Goal: Ask a question

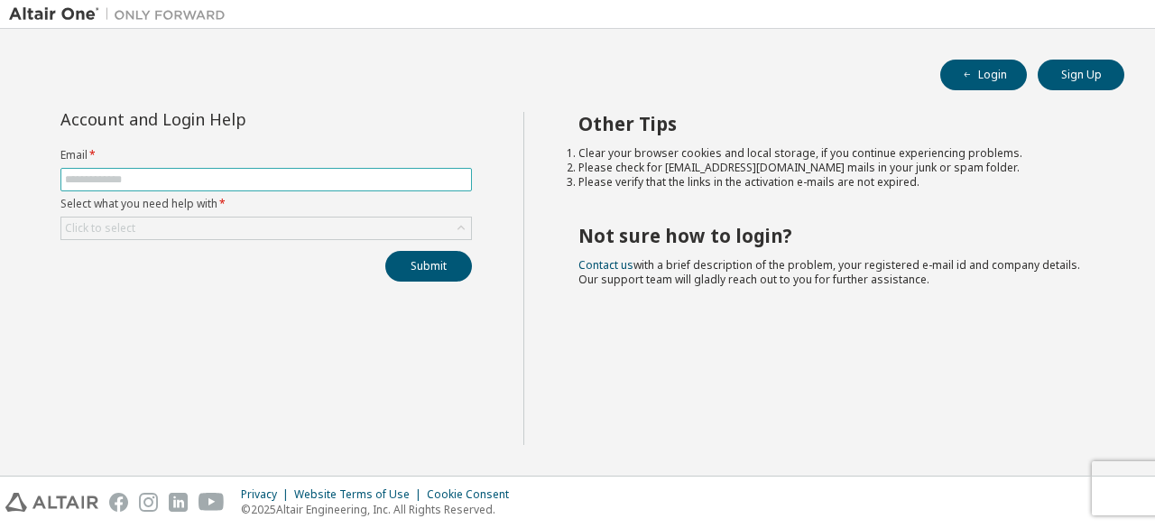
click at [324, 183] on input "text" at bounding box center [266, 179] width 402 height 14
type input "**********"
click at [308, 225] on div "Click to select" at bounding box center [266, 228] width 410 height 22
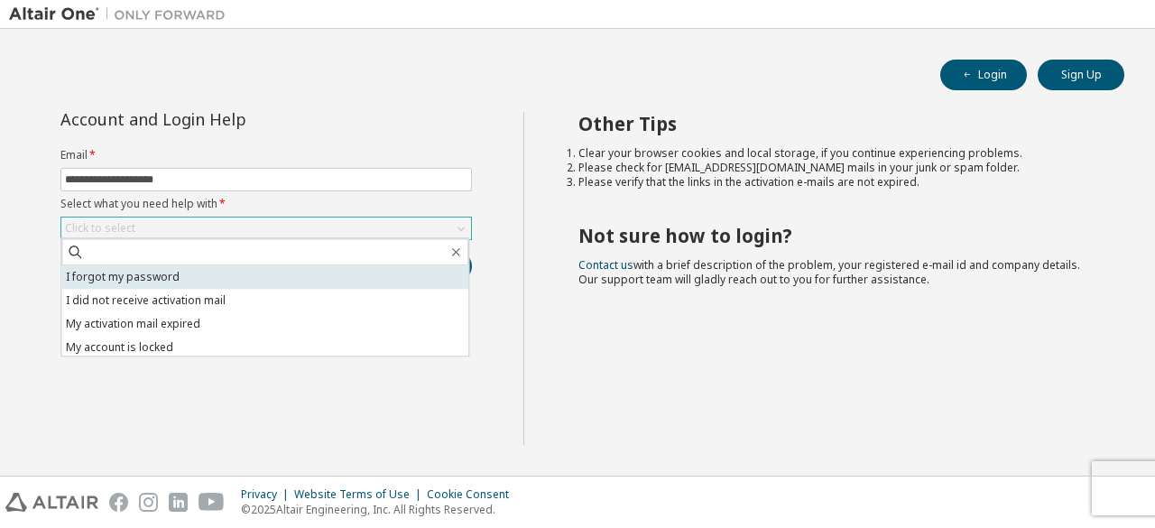
click at [220, 286] on li "I forgot my password" at bounding box center [264, 276] width 407 height 23
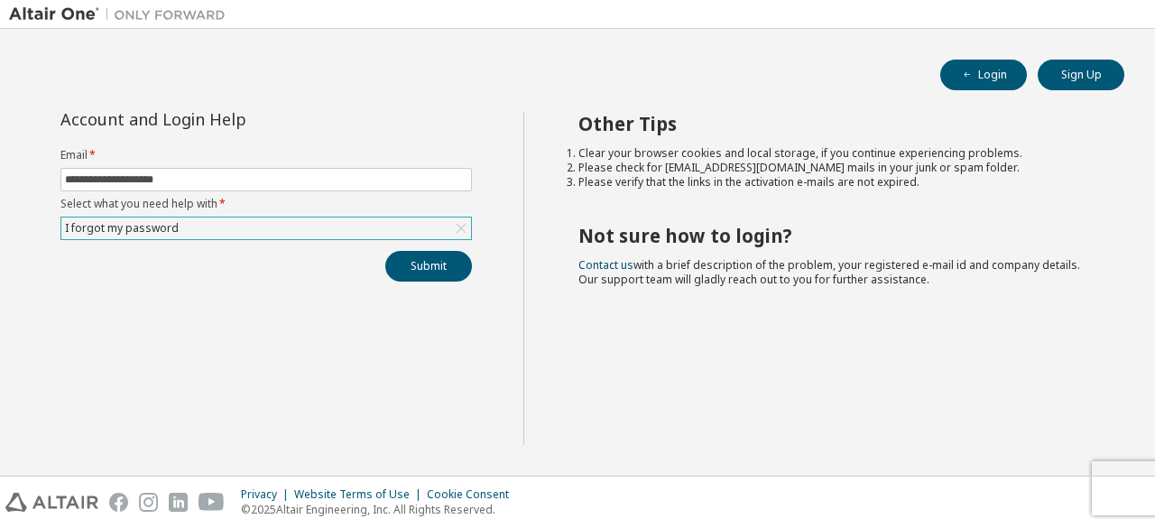
click at [350, 226] on div "I forgot my password" at bounding box center [266, 228] width 410 height 22
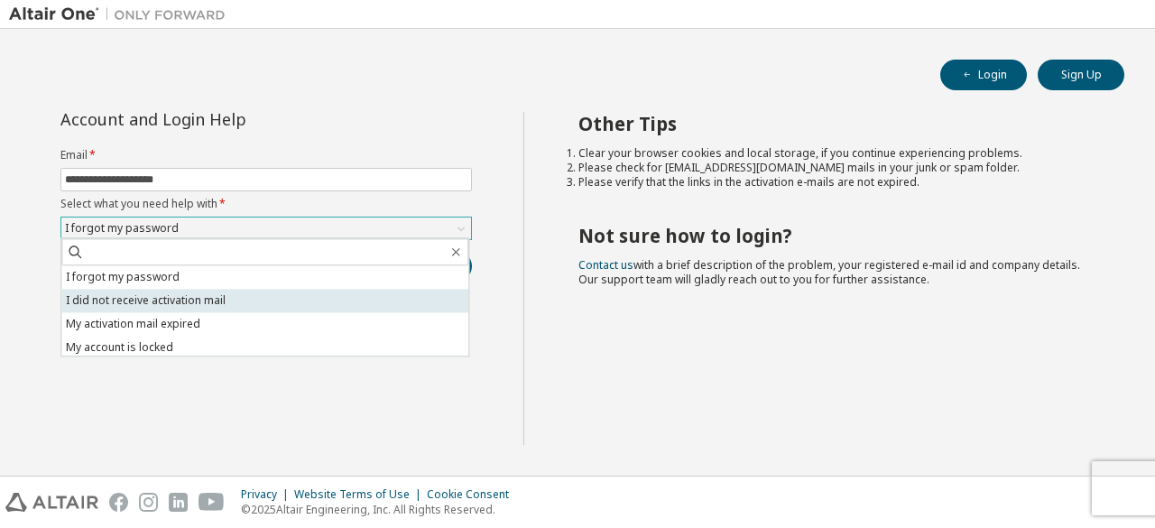
click at [281, 296] on li "I did not receive activation mail" at bounding box center [264, 300] width 407 height 23
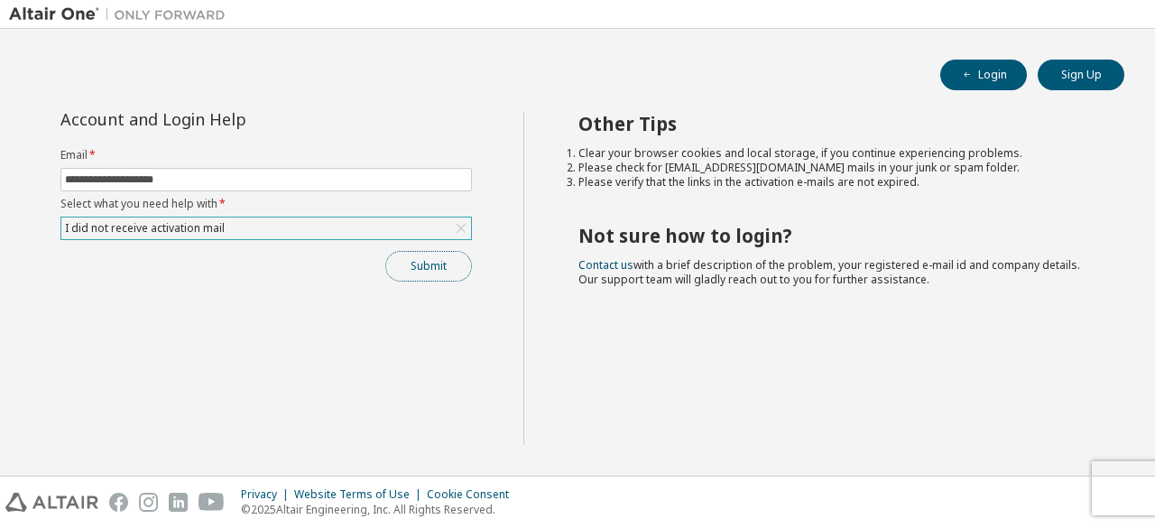
click at [409, 268] on button "Submit" at bounding box center [428, 266] width 87 height 31
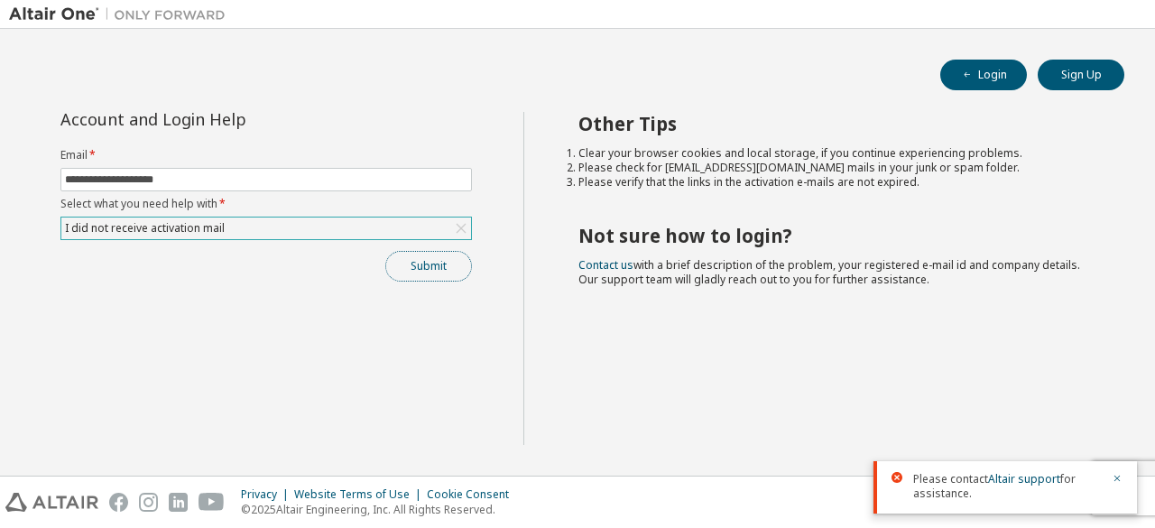
click at [409, 268] on button "Submit" at bounding box center [428, 266] width 87 height 31
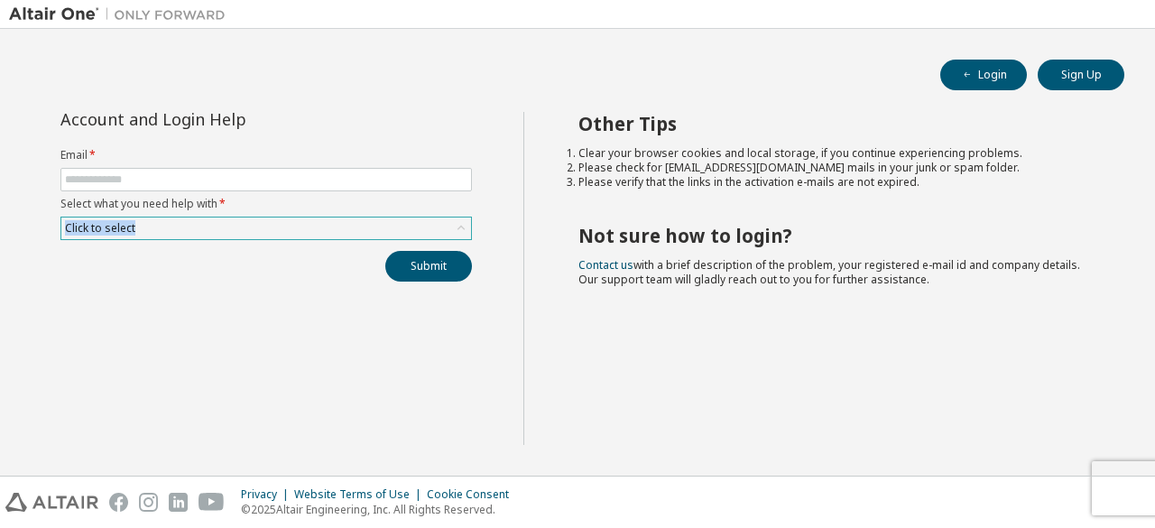
drag, startPoint x: 383, startPoint y: 212, endPoint x: 374, endPoint y: 223, distance: 13.5
click at [374, 223] on form "Email * Select what you need help with * Click to select" at bounding box center [265, 194] width 411 height 92
click at [374, 223] on div "Click to select" at bounding box center [266, 228] width 410 height 22
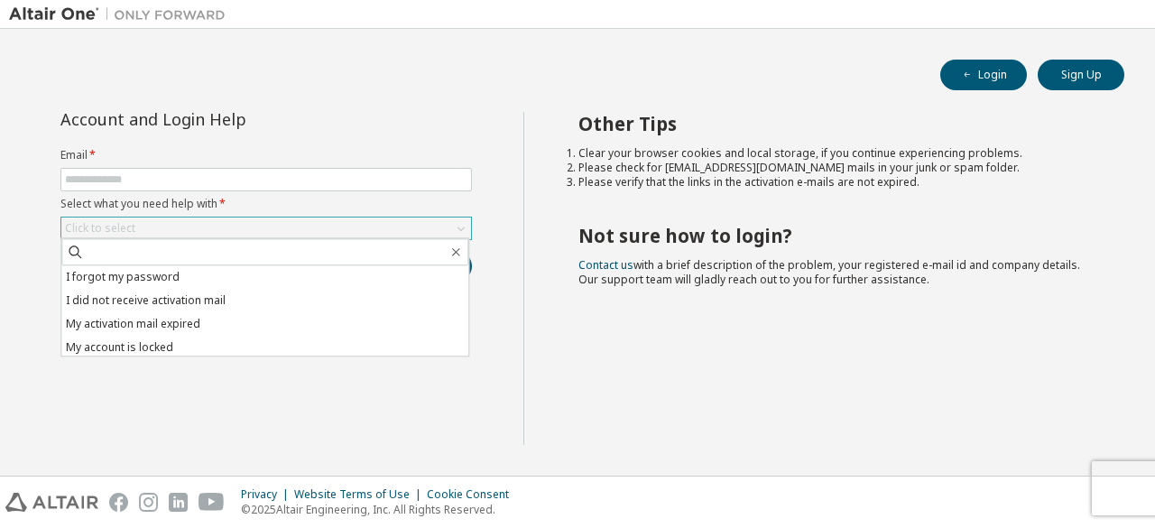
click at [288, 226] on div "Click to select" at bounding box center [266, 228] width 410 height 22
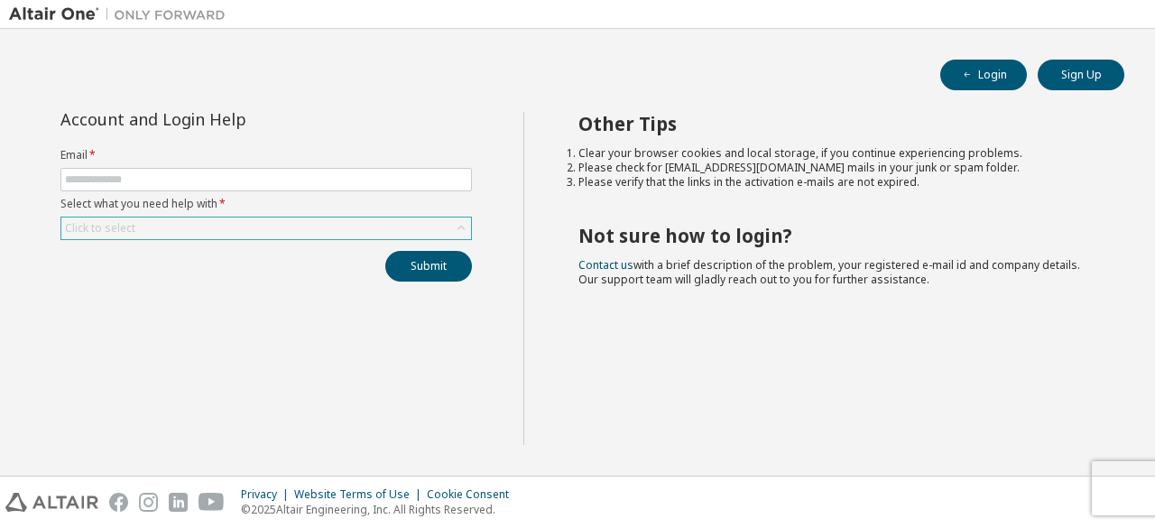
click at [288, 226] on div "Click to select" at bounding box center [266, 228] width 410 height 22
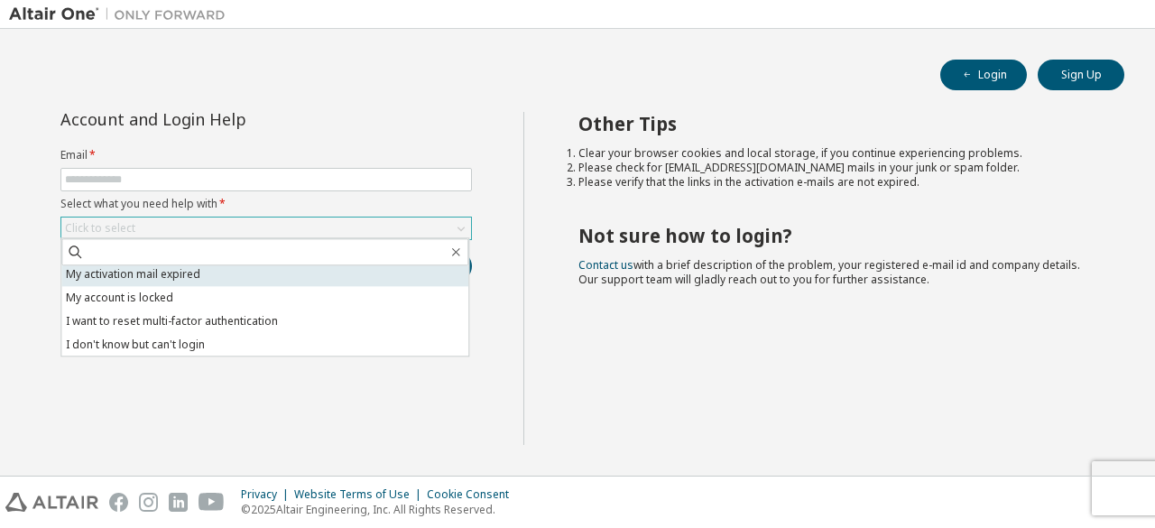
scroll to position [51, 0]
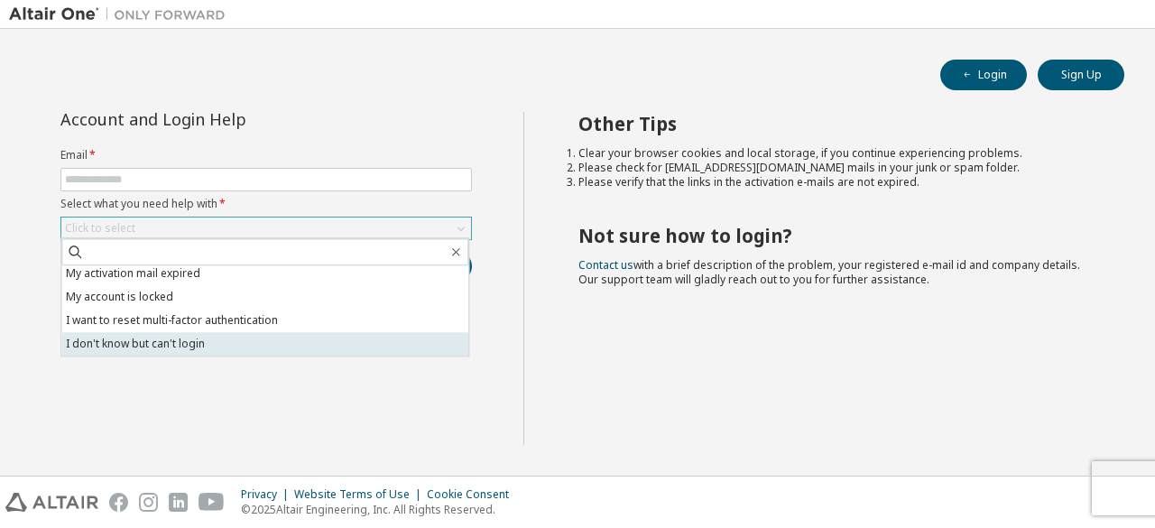
click at [248, 344] on li "I don't know but can't login" at bounding box center [264, 343] width 407 height 23
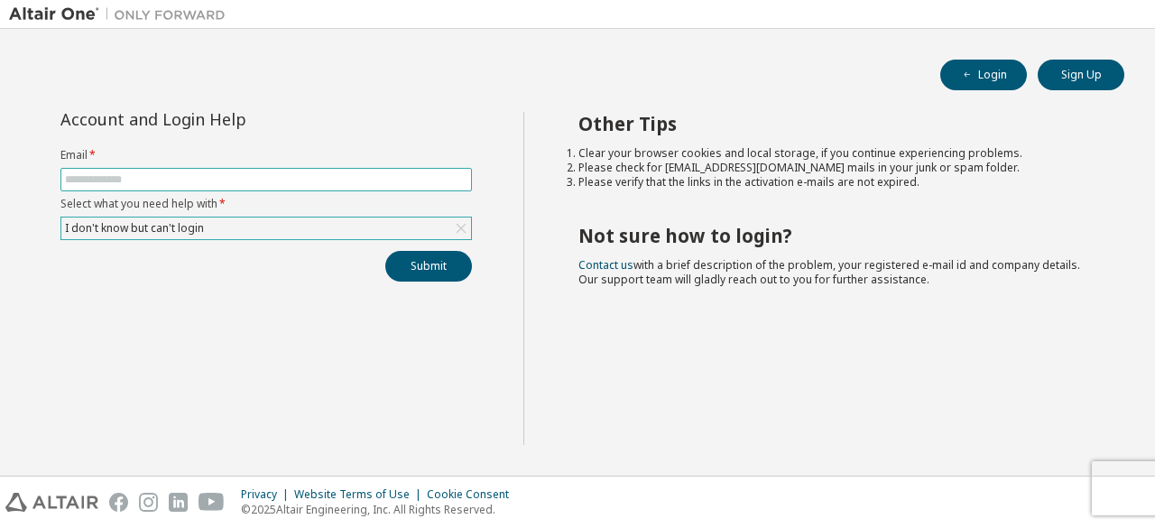
drag, startPoint x: 296, startPoint y: 165, endPoint x: 289, endPoint y: 180, distance: 17.0
click at [289, 180] on form "Email * Select what you need help with * I don't know but can't login" at bounding box center [265, 194] width 411 height 92
click at [289, 180] on input "text" at bounding box center [266, 179] width 402 height 14
type input "**********"
click at [404, 277] on button "Submit" at bounding box center [428, 266] width 87 height 31
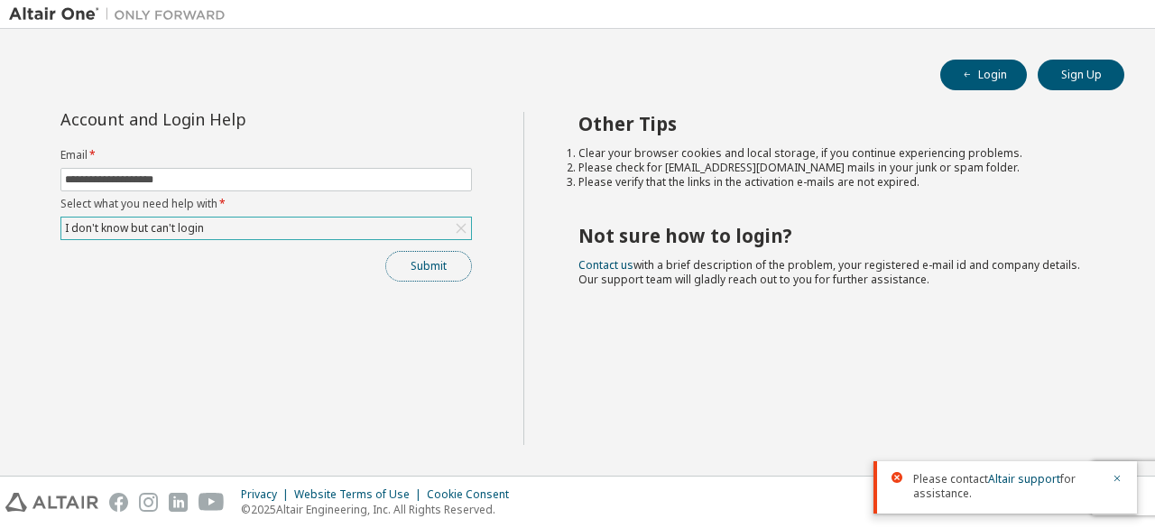
click at [411, 267] on button "Submit" at bounding box center [428, 266] width 87 height 31
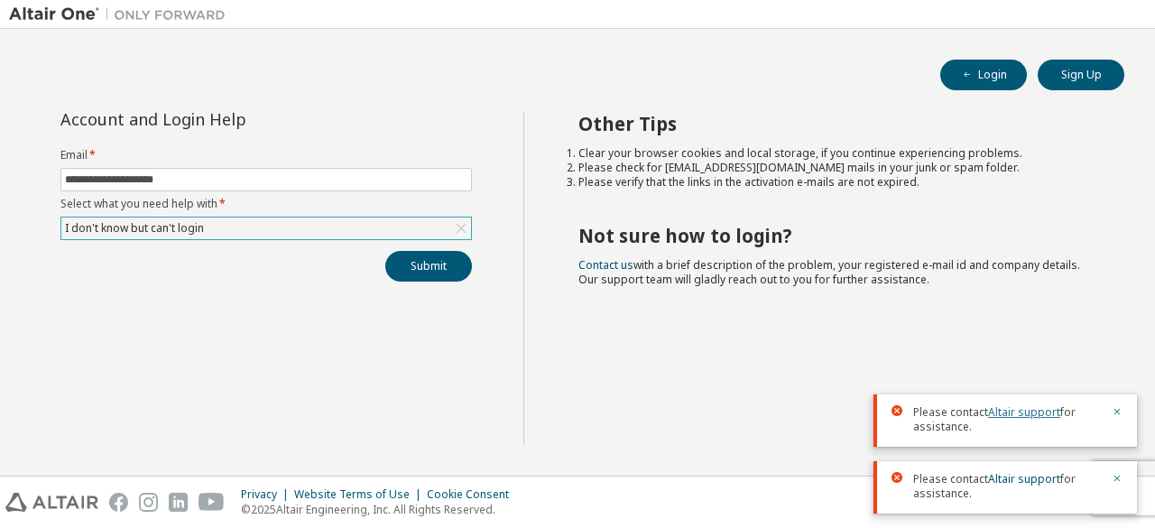
click at [1021, 411] on link "Altair support" at bounding box center [1024, 411] width 72 height 15
click at [985, 314] on div "Other Tips Clear your browser cookies and local storage, if you continue experi…" at bounding box center [834, 278] width 623 height 333
click at [1001, 408] on link "Altair support" at bounding box center [1024, 411] width 72 height 15
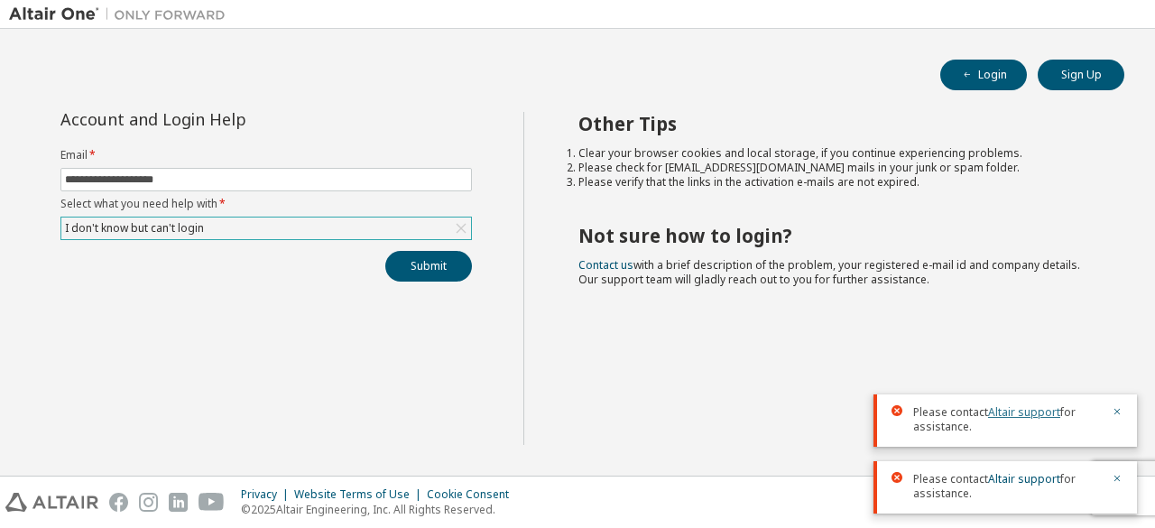
click at [1001, 408] on link "Altair support" at bounding box center [1024, 411] width 72 height 15
